Goal: Task Accomplishment & Management: Manage account settings

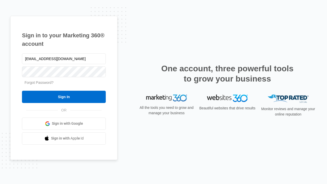
type input "[EMAIL_ADDRESS][DOMAIN_NAME]"
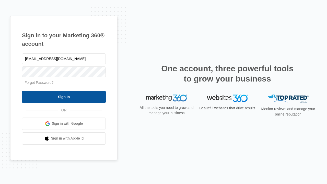
click at [64, 96] on input "Sign In" at bounding box center [64, 97] width 84 height 12
